Goal: Task Accomplishment & Management: Use online tool/utility

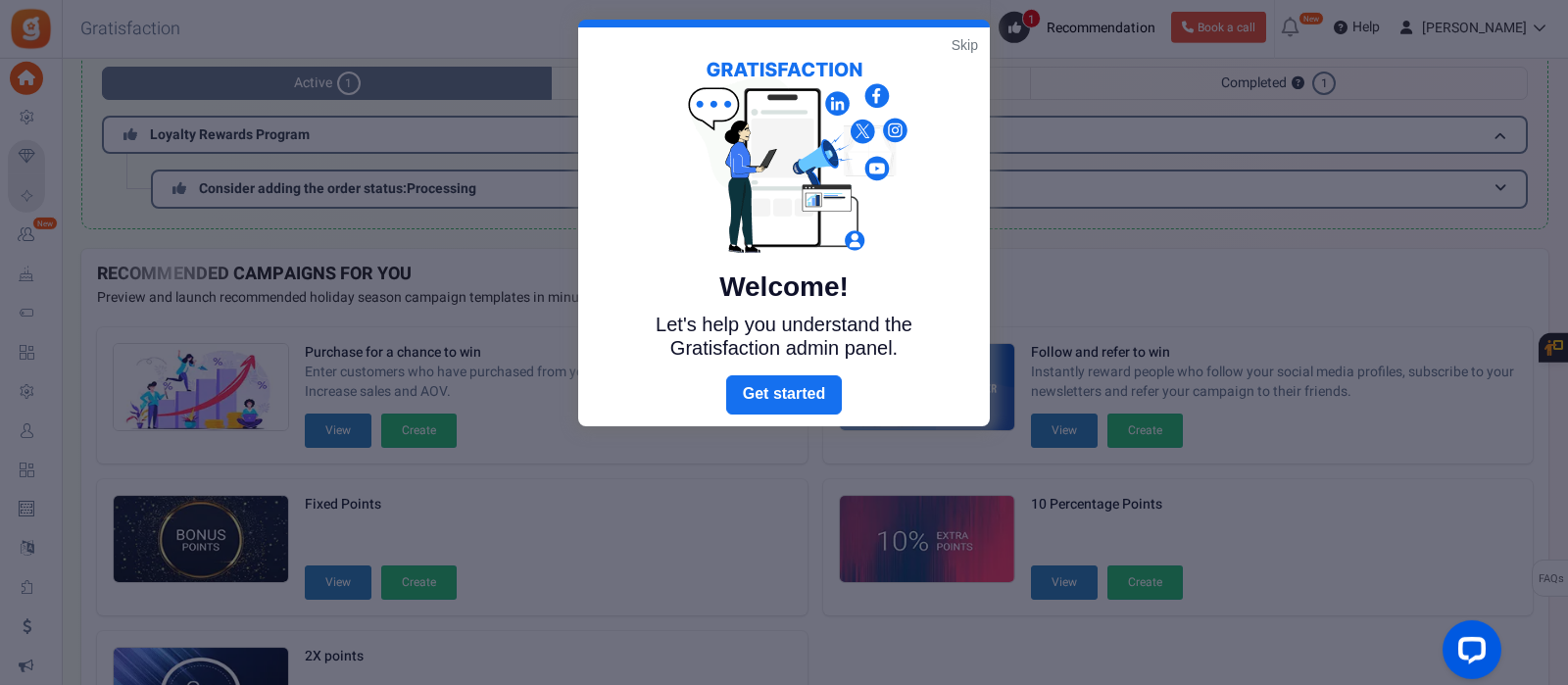
scroll to position [15, 0]
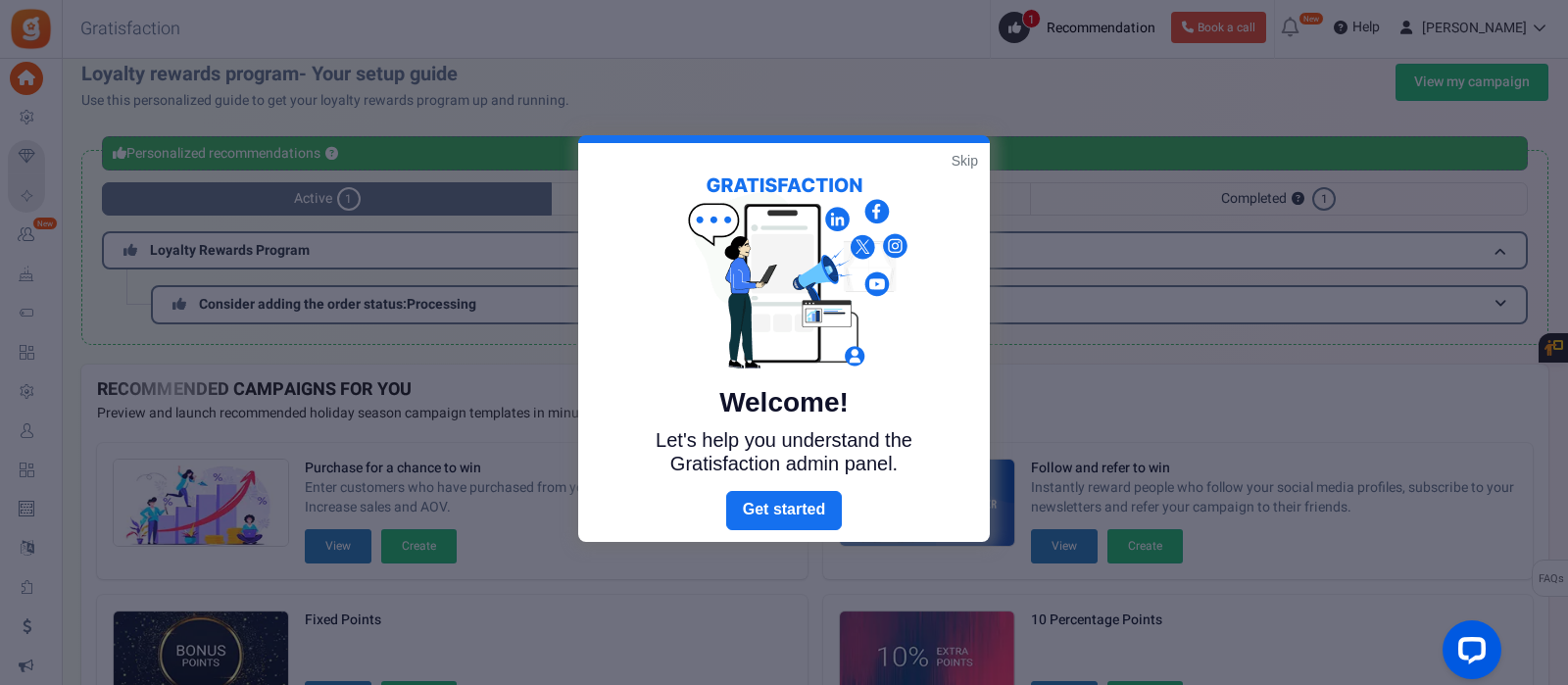
drag, startPoint x: 958, startPoint y: 148, endPoint x: 957, endPoint y: 159, distance: 11.0
click at [958, 150] on div "Welcome! Let's help you understand the Gratisfaction admin panel." at bounding box center [784, 317] width 411 height 348
click at [961, 160] on link "Skip" at bounding box center [964, 161] width 27 height 20
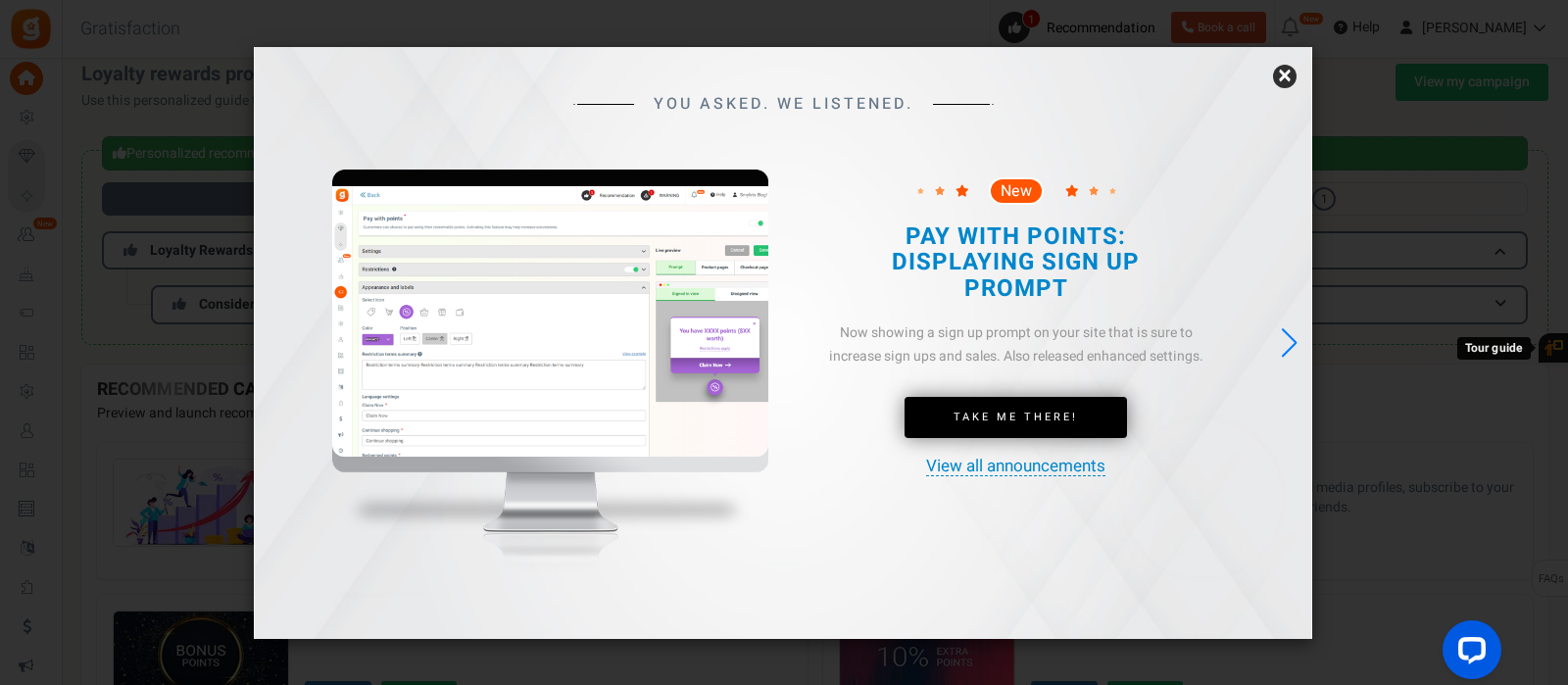
drag, startPoint x: 1292, startPoint y: 75, endPoint x: 1272, endPoint y: 82, distance: 21.2
click at [1292, 74] on link "×" at bounding box center [1285, 77] width 24 height 24
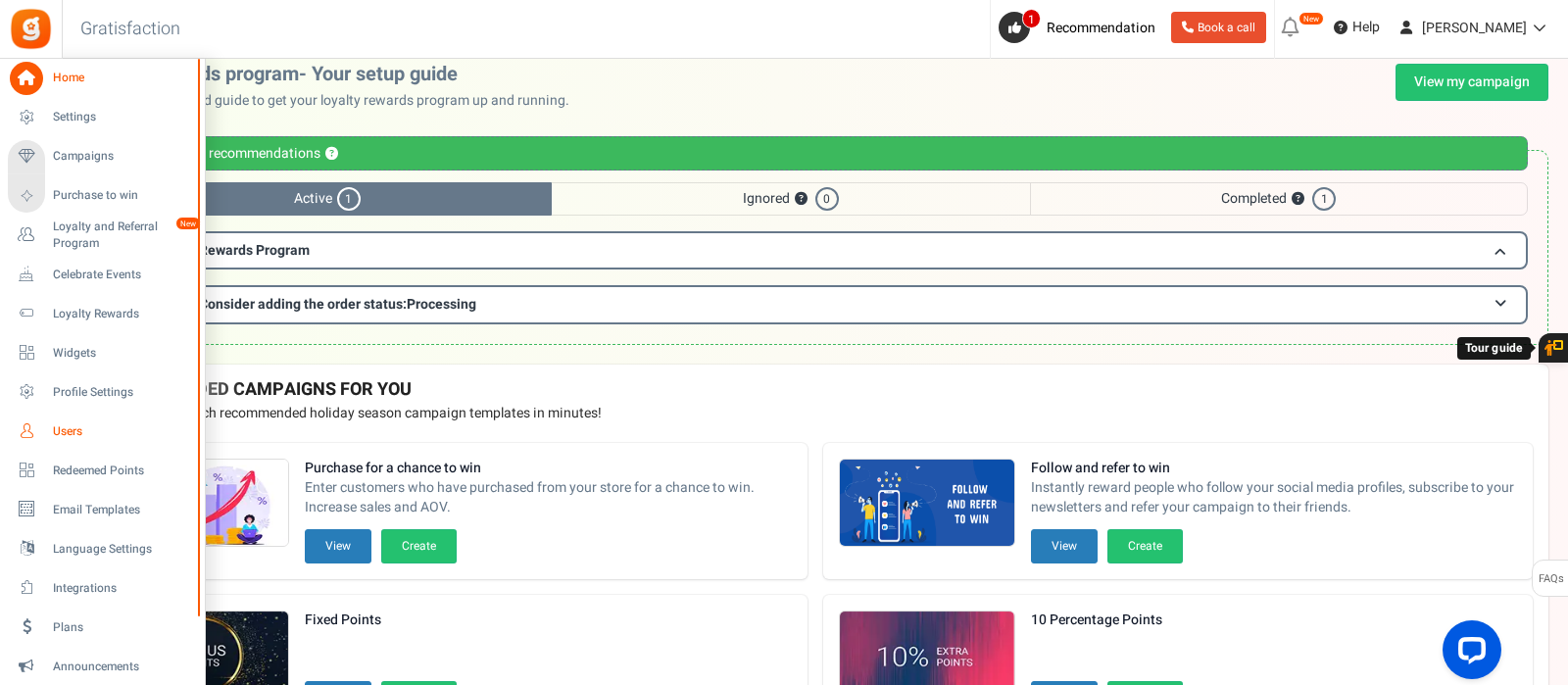
click at [57, 431] on span "Users" at bounding box center [121, 431] width 137 height 17
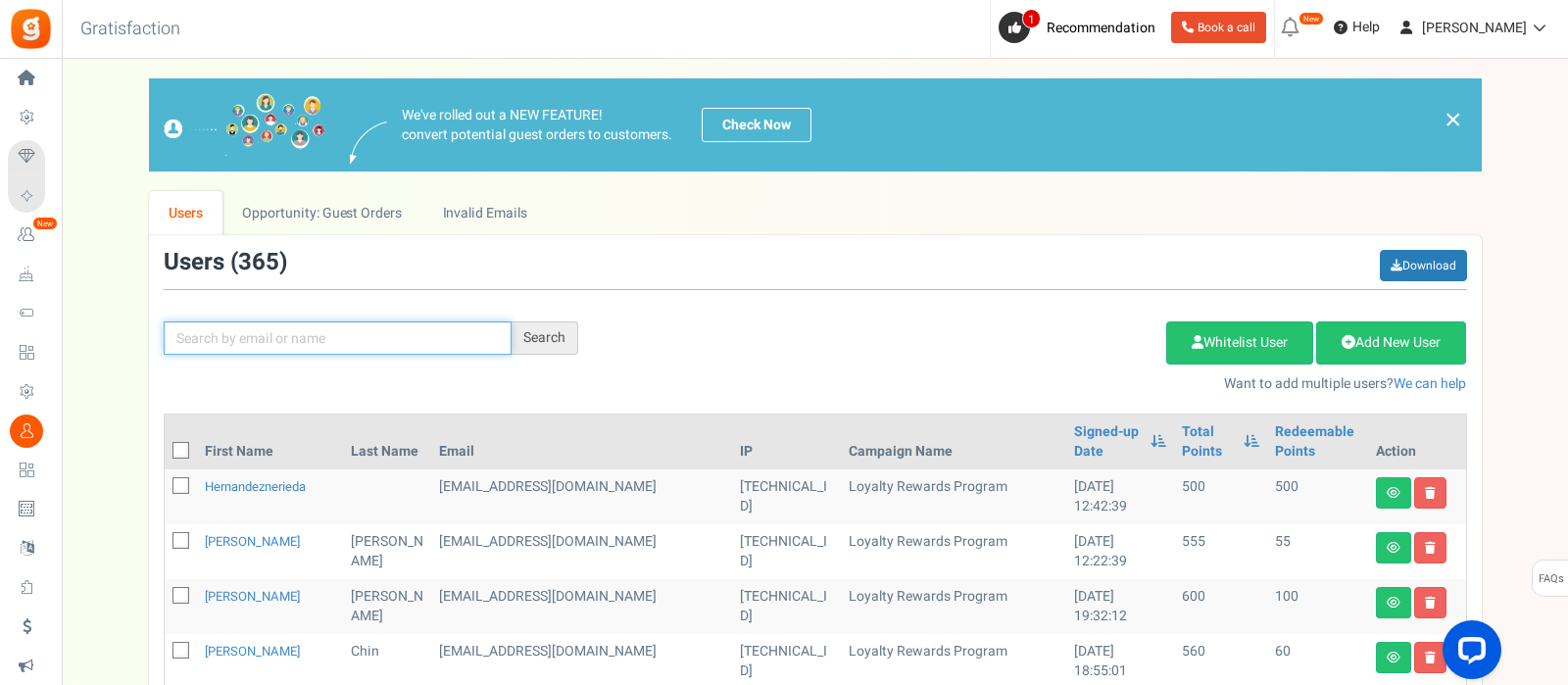
click at [404, 332] on input "text" at bounding box center [337, 338] width 348 height 33
type input "[PERSON_NAME]"
click at [562, 342] on div "Search" at bounding box center [545, 338] width 67 height 33
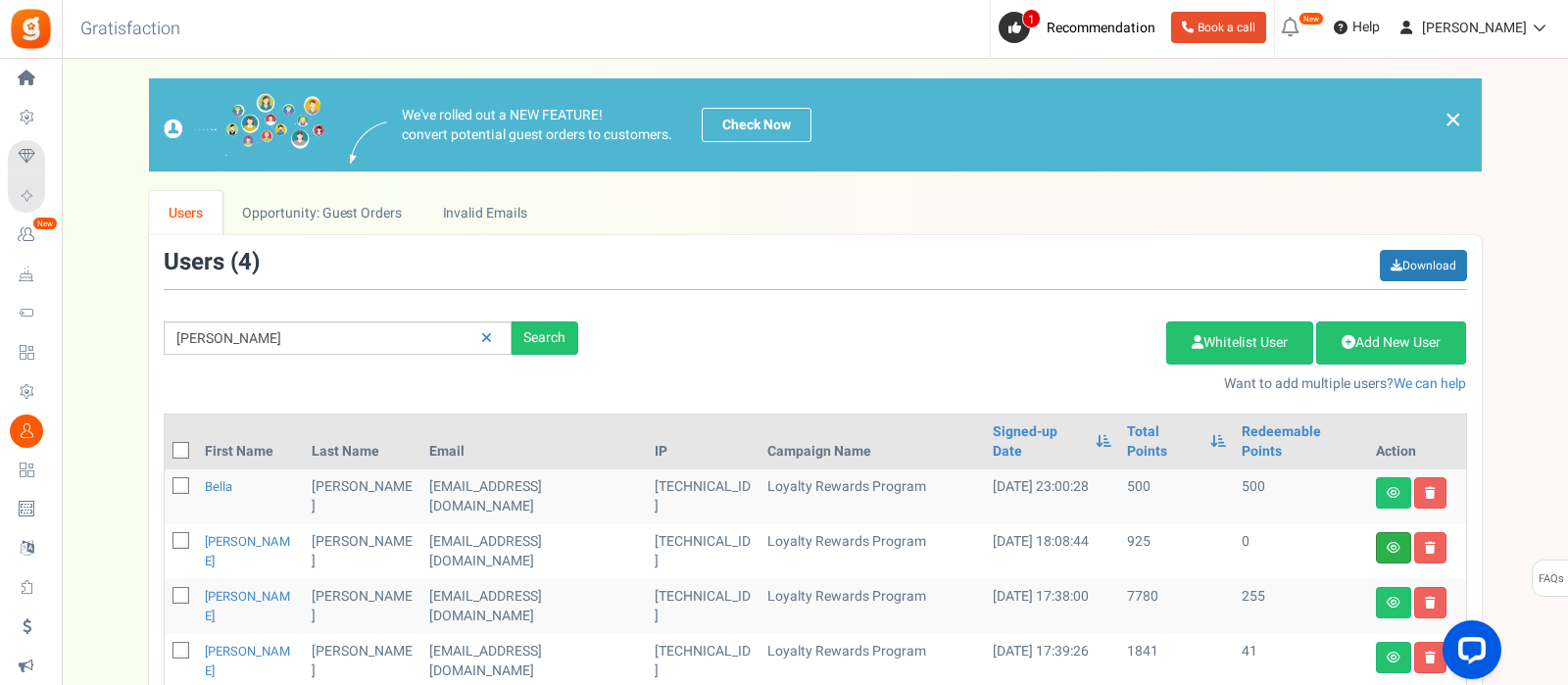
click at [1393, 532] on link at bounding box center [1392, 547] width 35 height 31
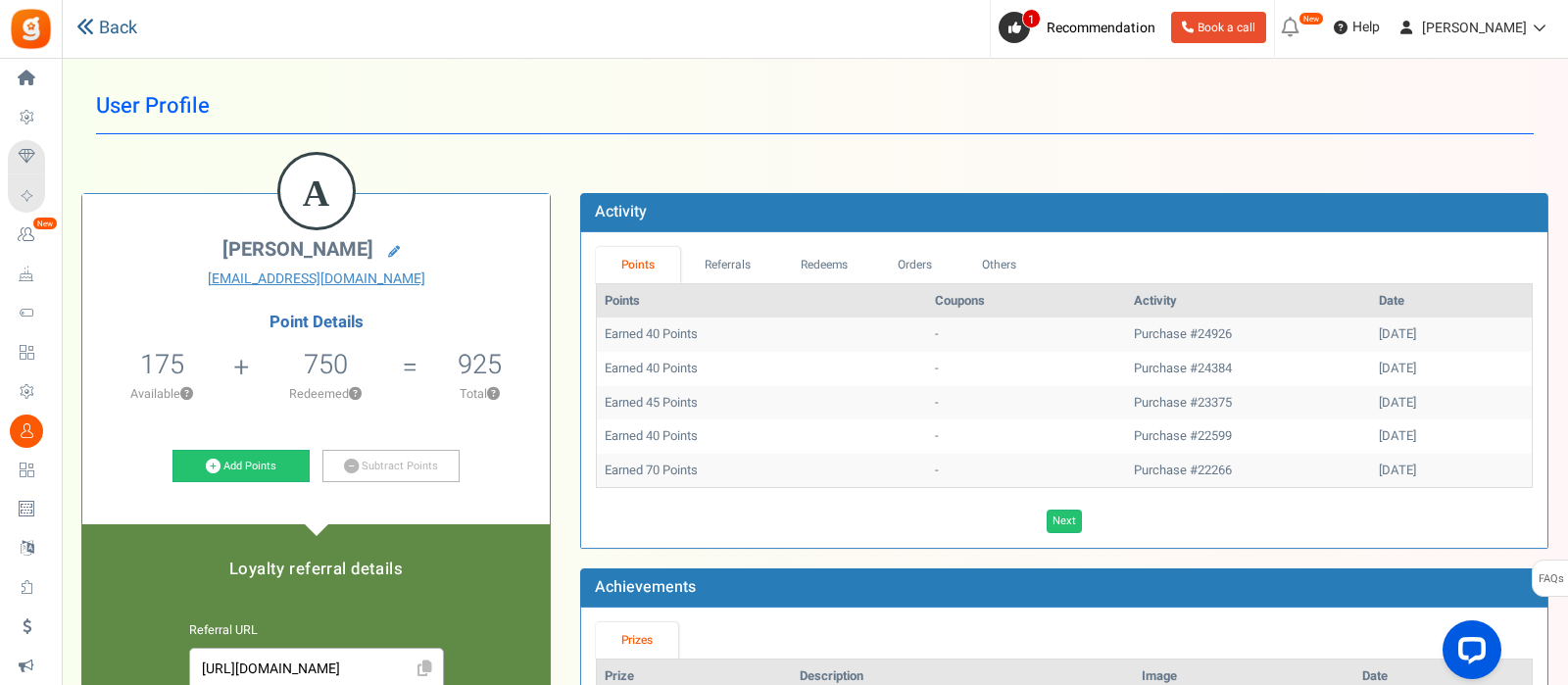
click at [116, 39] on link "Back" at bounding box center [107, 29] width 61 height 26
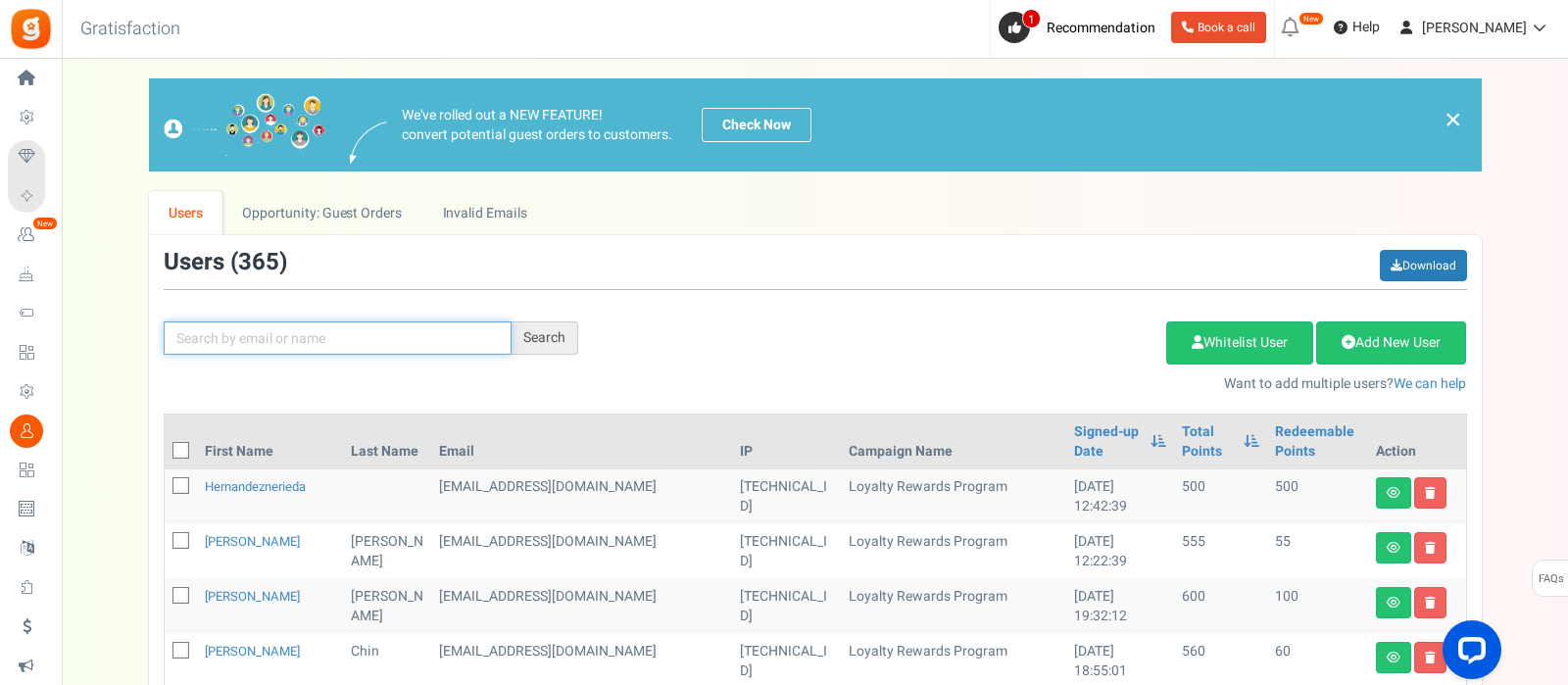
click at [376, 329] on input "text" at bounding box center [337, 338] width 348 height 33
type input "[PERSON_NAME]"
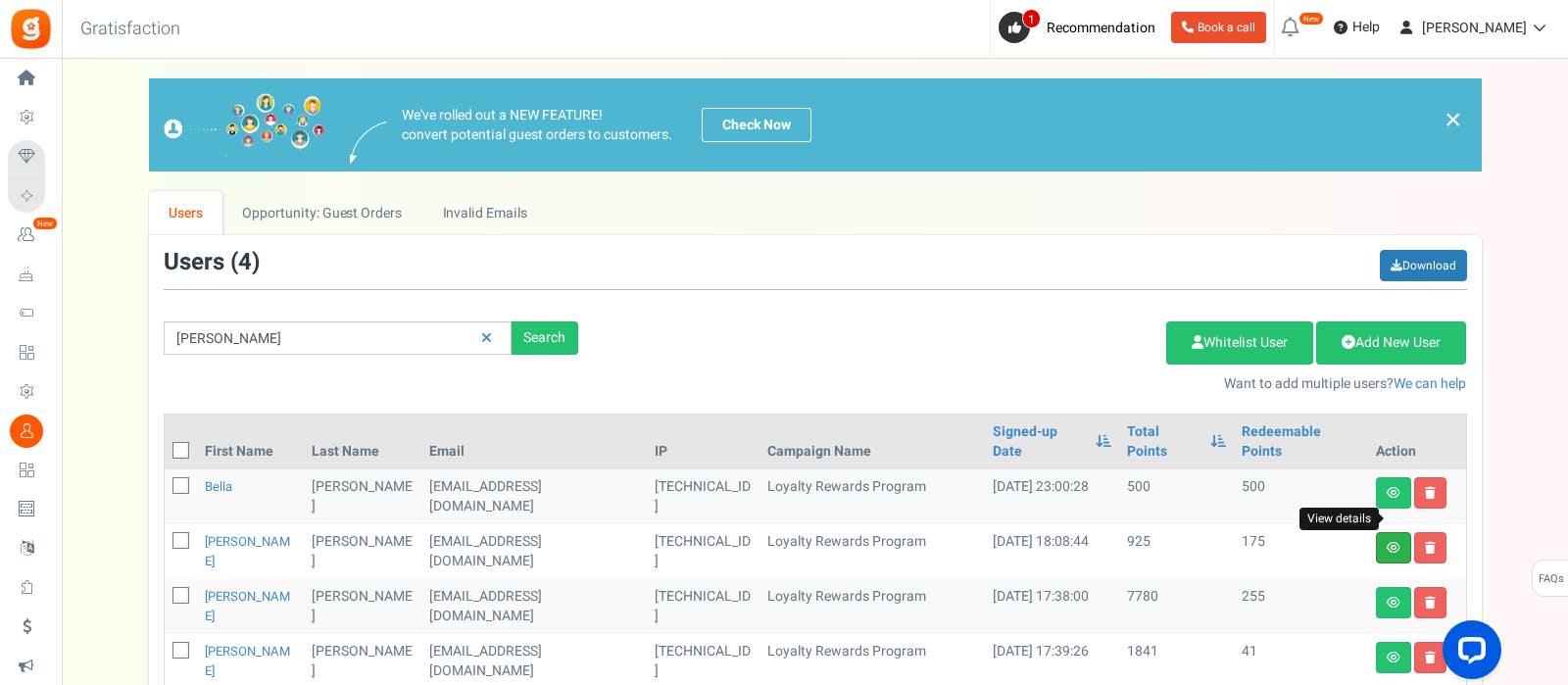
click at [1391, 542] on icon at bounding box center [1393, 548] width 14 height 12
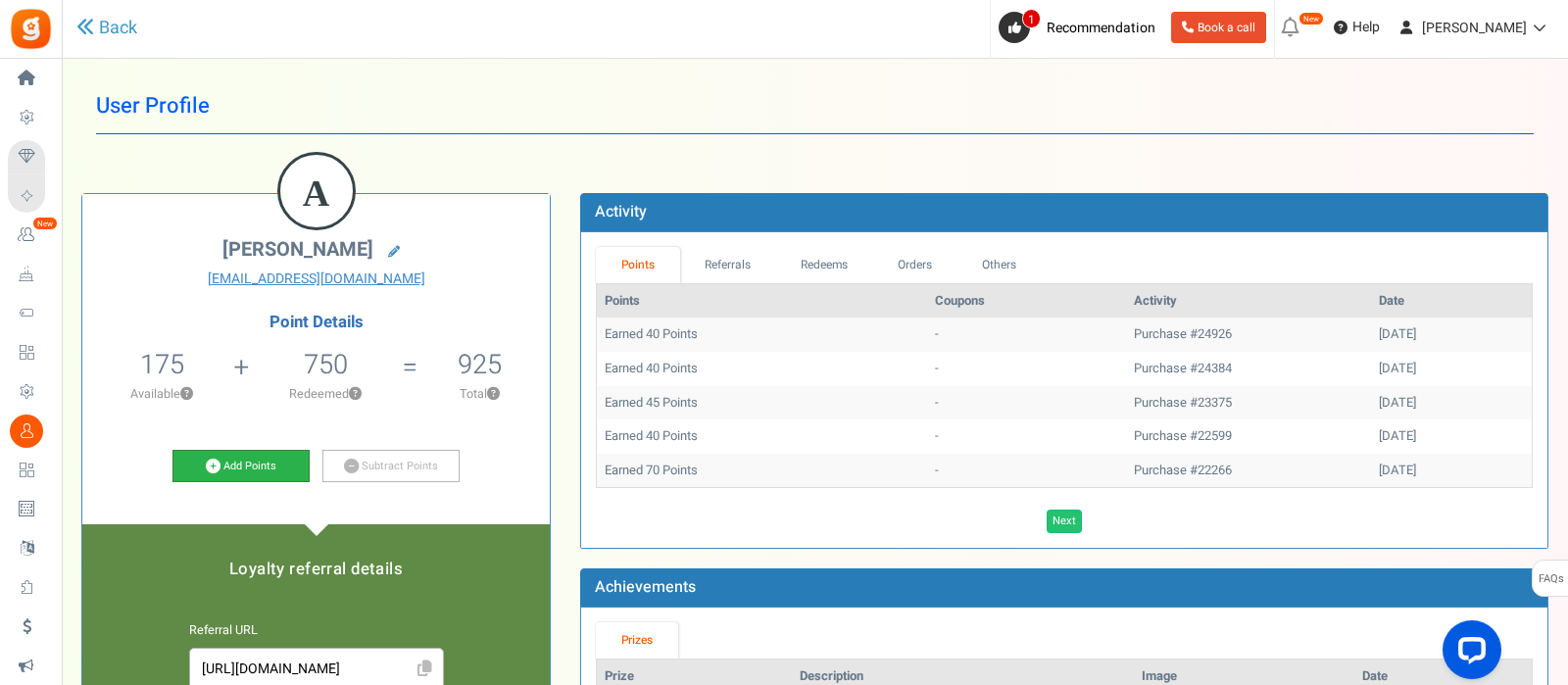
click at [245, 473] on link "Add Points" at bounding box center [241, 466] width 137 height 33
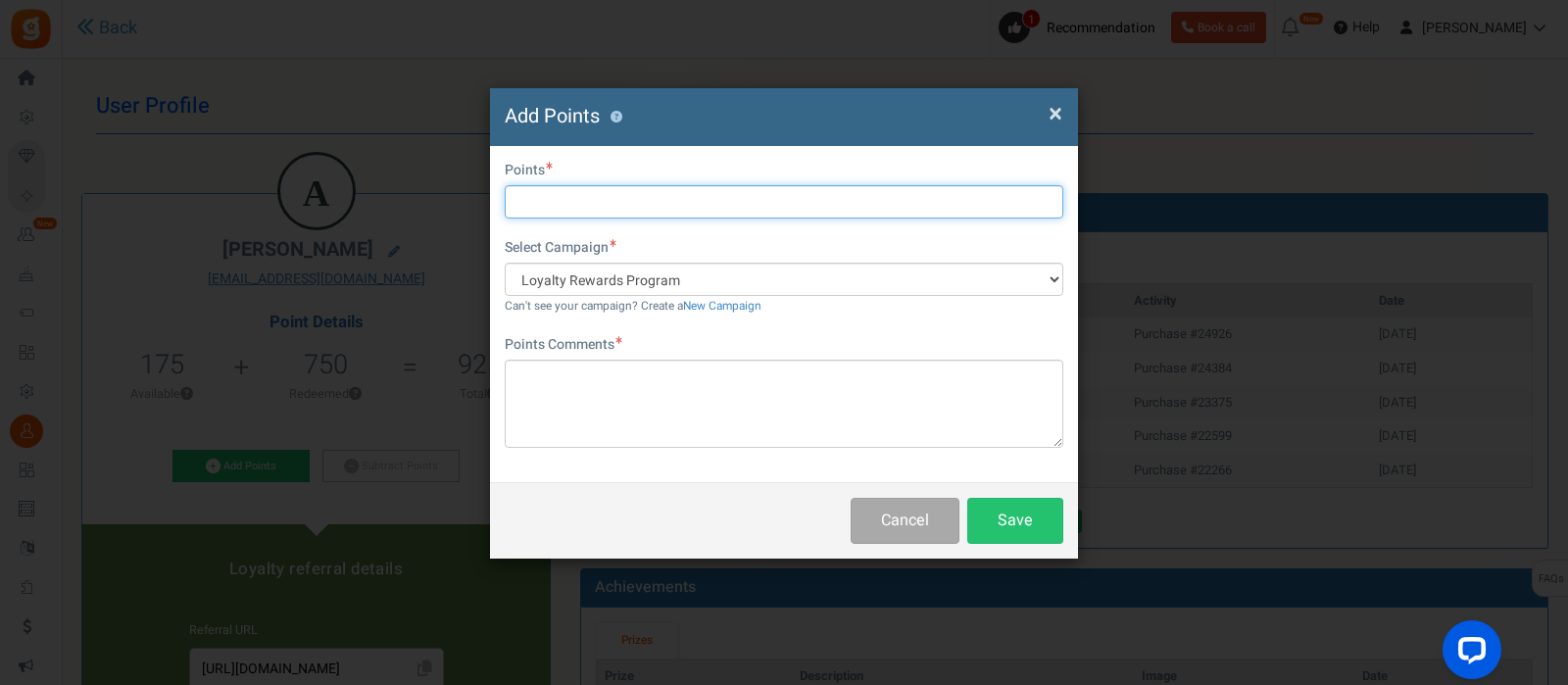
click at [551, 209] on input "text" at bounding box center [784, 202] width 559 height 33
type input "40"
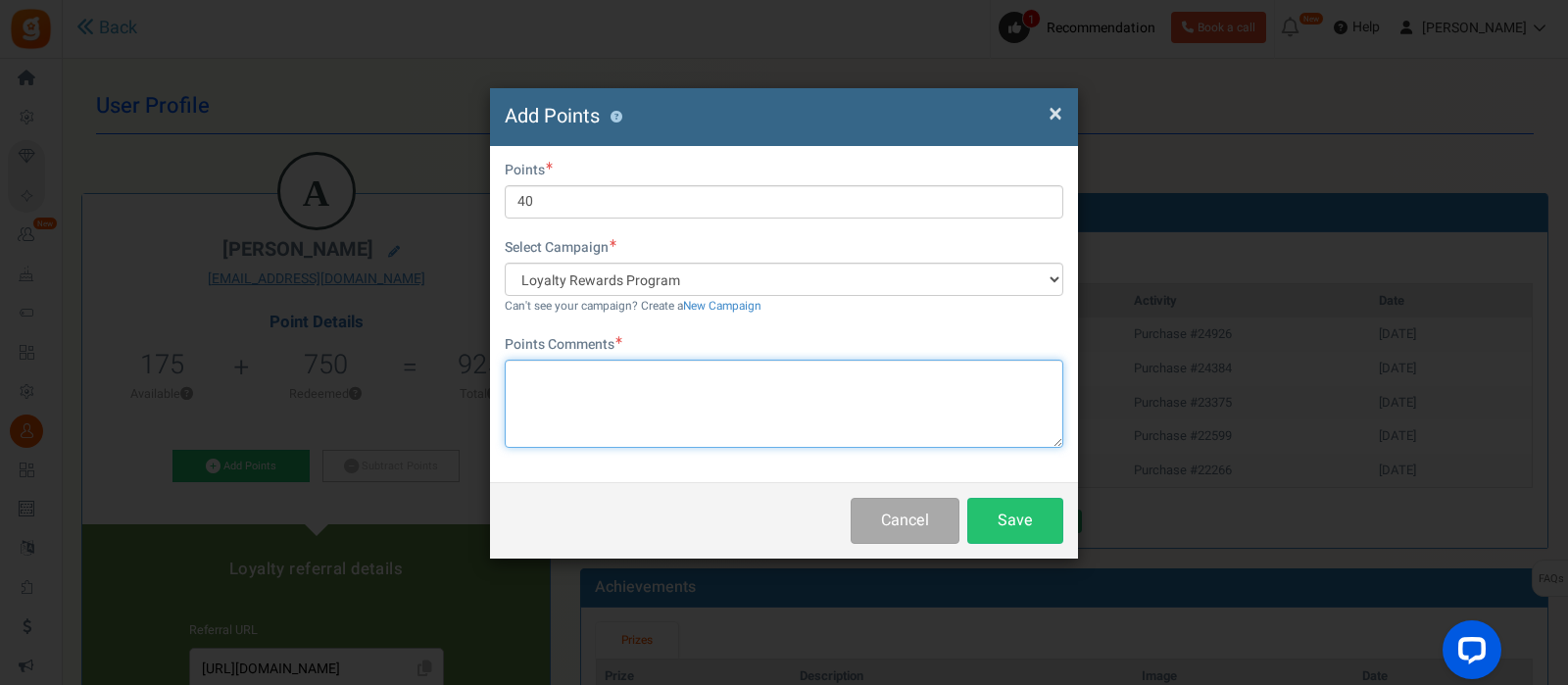
click at [576, 412] on textarea at bounding box center [784, 403] width 559 height 88
type textarea "o"
type textarea "$40 Order"
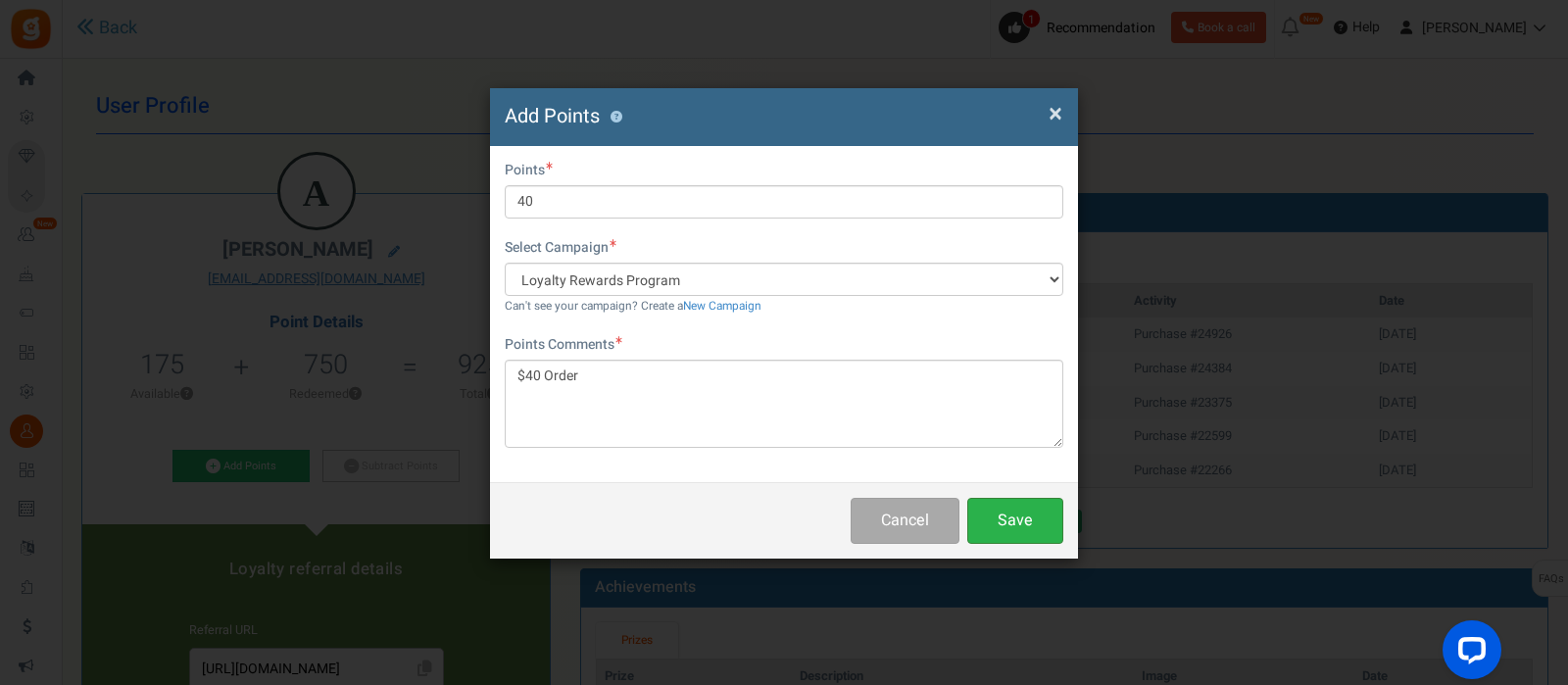
click at [1003, 513] on button "Save" at bounding box center [1015, 521] width 96 height 46
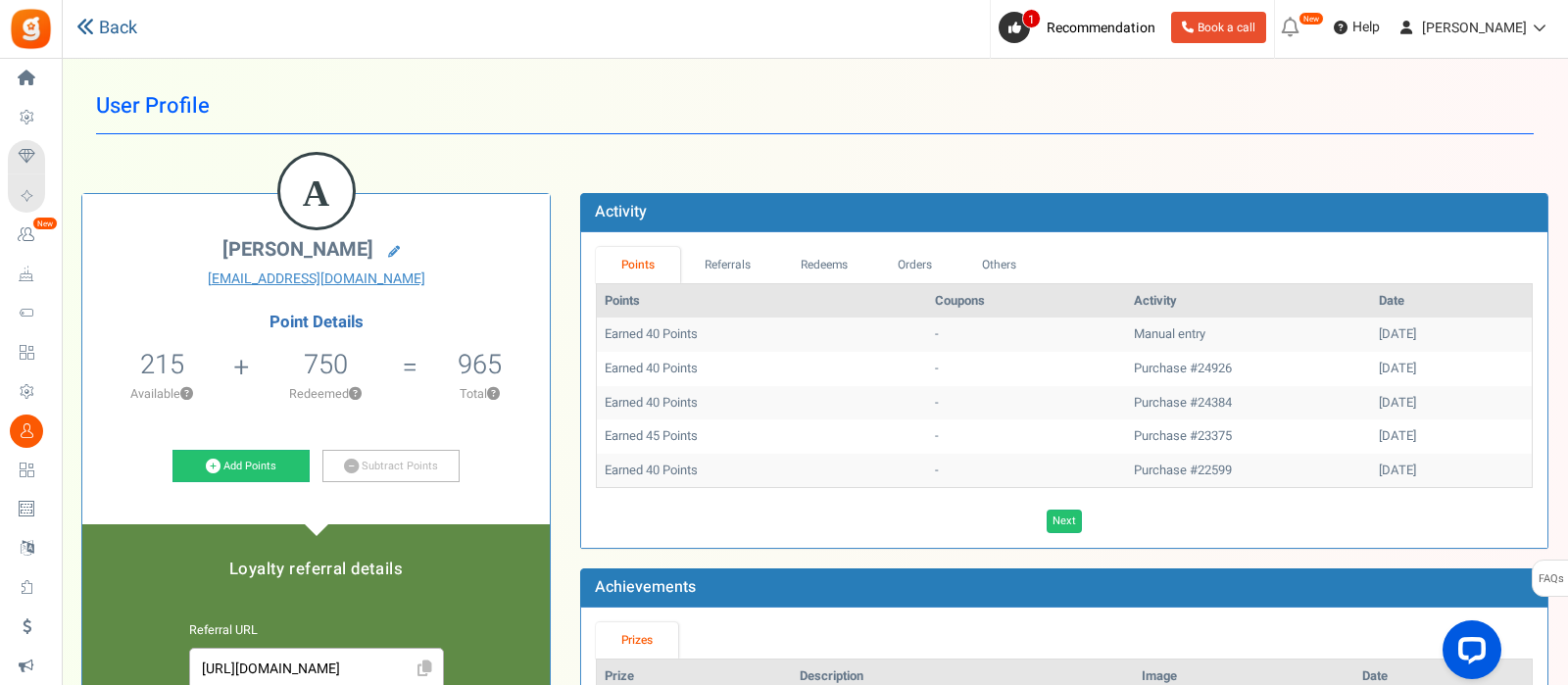
click at [132, 23] on link "Back" at bounding box center [107, 29] width 61 height 26
